Goal: Task Accomplishment & Management: Complete application form

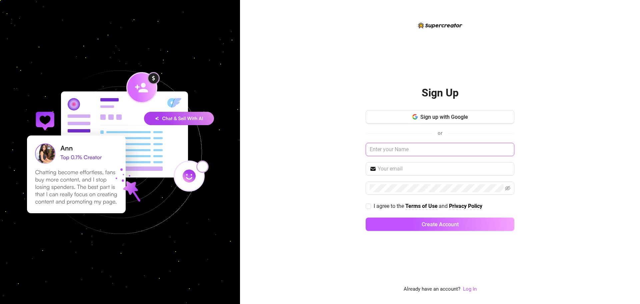
click at [383, 151] on input "text" at bounding box center [440, 149] width 149 height 13
type input "Manager 01"
click at [407, 165] on input "text" at bounding box center [444, 169] width 133 height 8
type input "[EMAIL_ADDRESS][DOMAIN_NAME]"
click at [330, 172] on div "Sign Up Sign up with Google or Manager 01 [EMAIL_ADDRESS][DOMAIN_NAME] I agree …" at bounding box center [440, 152] width 400 height 304
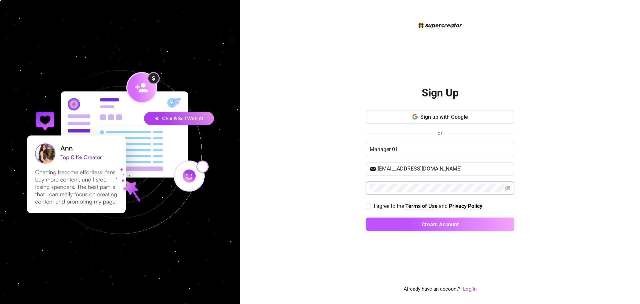
click at [390, 192] on span at bounding box center [440, 187] width 149 height 13
click at [367, 204] on input "I agree to the Terms of Use and Privacy Policy" at bounding box center [368, 205] width 5 height 5
checkbox input "true"
click at [506, 188] on icon "eye-invisible" at bounding box center [507, 188] width 5 height 5
click at [417, 225] on button "Create Account" at bounding box center [440, 223] width 149 height 13
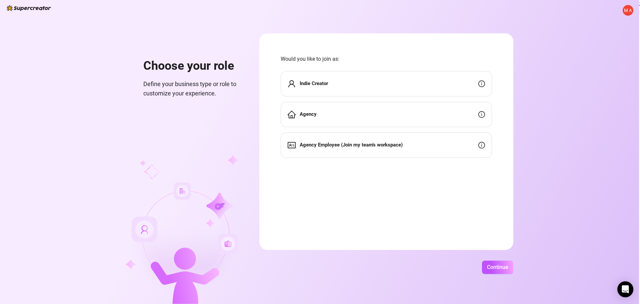
click at [339, 111] on div "Agency" at bounding box center [386, 114] width 211 height 25
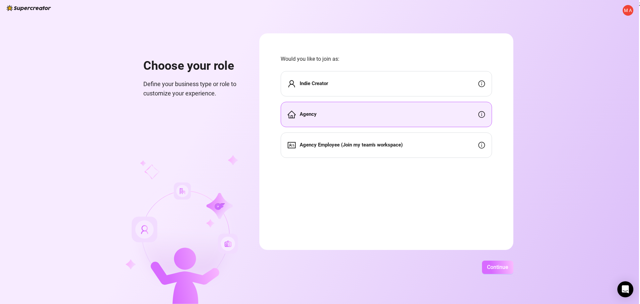
click at [494, 267] on span "Continue" at bounding box center [497, 267] width 21 height 6
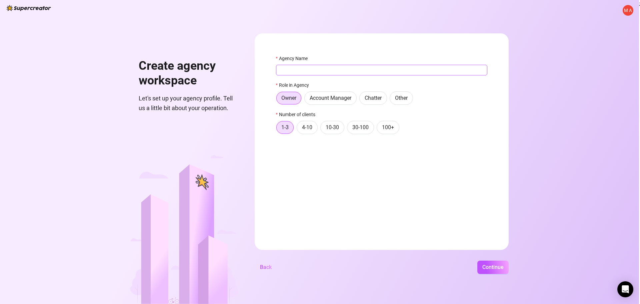
click at [341, 73] on input "Agency Name" at bounding box center [381, 70] width 211 height 11
type input "Beverly Agency"
click at [311, 126] on span "4-10" at bounding box center [307, 127] width 10 height 6
click at [299, 129] on input "4-10" at bounding box center [299, 129] width 0 height 0
click at [329, 98] on span "Account Manager" at bounding box center [331, 98] width 42 height 6
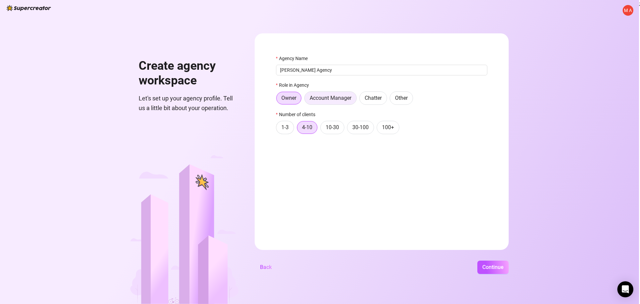
click at [306, 100] on input "Account Manager" at bounding box center [306, 100] width 0 height 0
click at [491, 269] on span "Continue" at bounding box center [492, 267] width 21 height 6
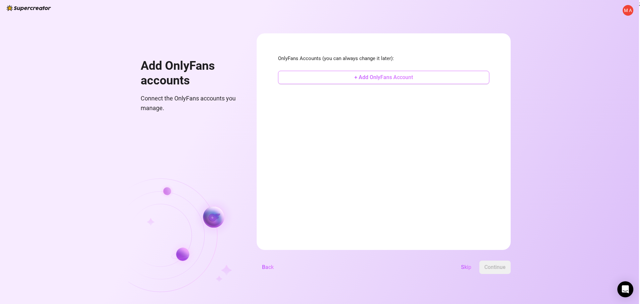
click at [356, 78] on span "+ Add OnlyFans Account" at bounding box center [383, 77] width 59 height 6
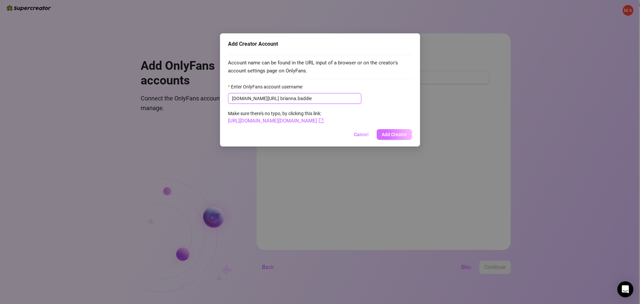
type input "brianna.baddie"
click at [396, 131] on button "Add Creator" at bounding box center [394, 134] width 35 height 11
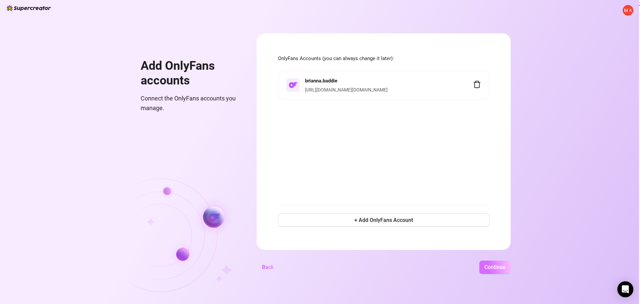
click at [494, 270] on span "Continue" at bounding box center [494, 267] width 21 height 6
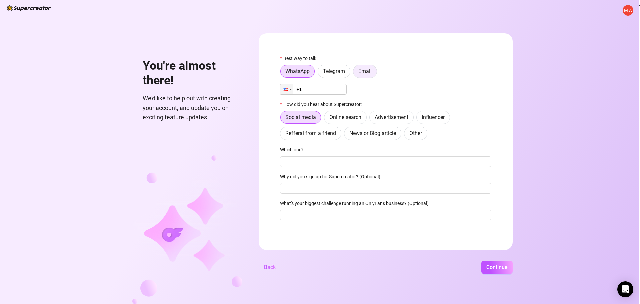
click at [363, 70] on span "Email" at bounding box center [364, 71] width 13 height 6
click at [355, 73] on input "Email" at bounding box center [355, 73] width 0 height 0
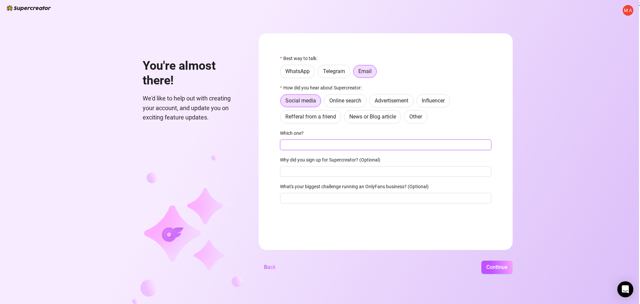
click at [311, 142] on input "Which one?" at bounding box center [385, 144] width 211 height 11
click at [320, 132] on div "Which one?" at bounding box center [385, 134] width 211 height 10
click at [350, 97] on label "Online search" at bounding box center [345, 100] width 43 height 13
click at [326, 102] on input "Online search" at bounding box center [326, 102] width 0 height 0
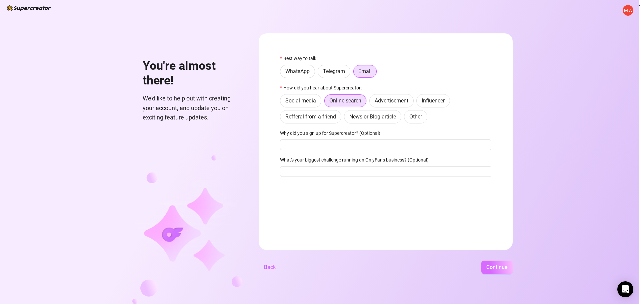
click at [495, 267] on span "Continue" at bounding box center [496, 267] width 21 height 6
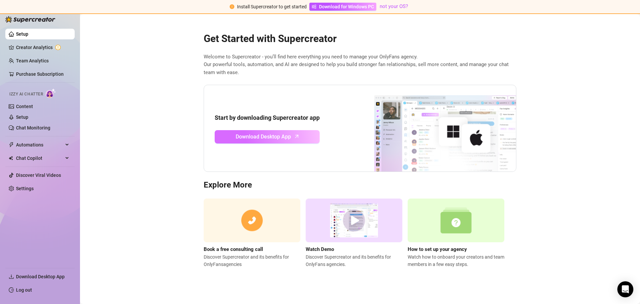
click at [263, 138] on span "Download Desktop App" at bounding box center [263, 136] width 55 height 8
click at [38, 49] on link "Creator Analytics" at bounding box center [42, 47] width 53 height 11
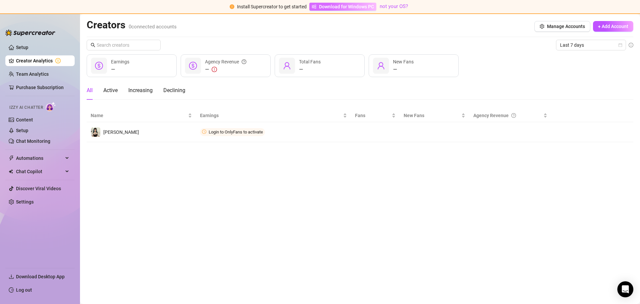
click at [331, 8] on span "Download for Windows PC" at bounding box center [346, 6] width 55 height 7
